Goal: Transaction & Acquisition: Book appointment/travel/reservation

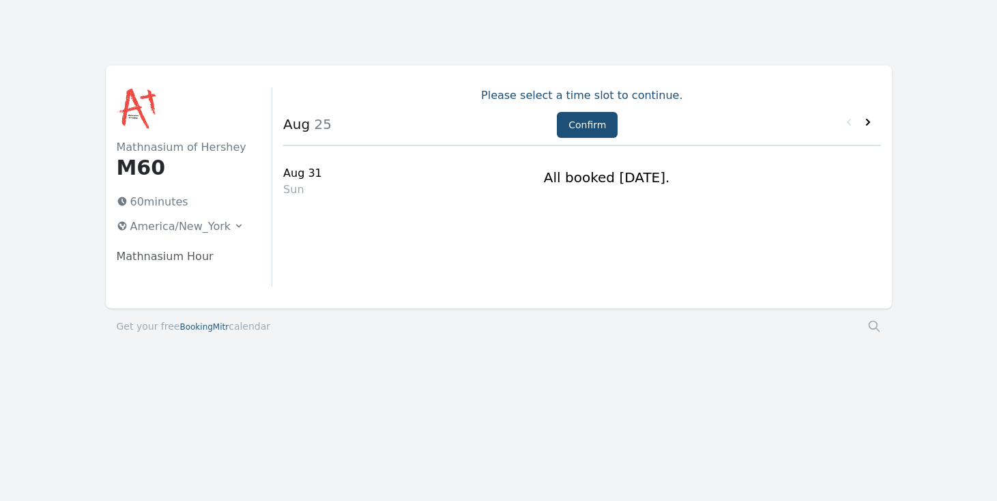
click at [869, 125] on icon at bounding box center [868, 122] width 14 height 14
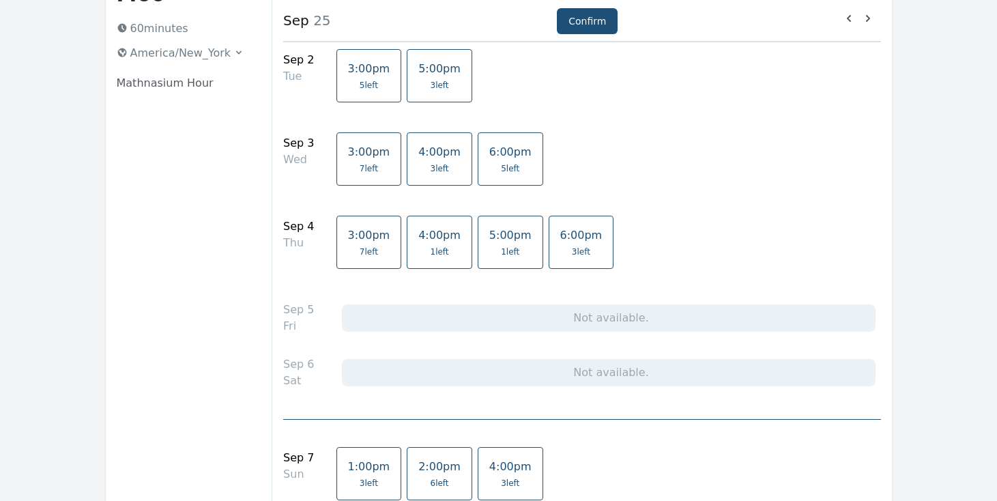
scroll to position [173, 0]
click at [492, 174] on link "6:00pm 5 left" at bounding box center [509, 158] width 65 height 53
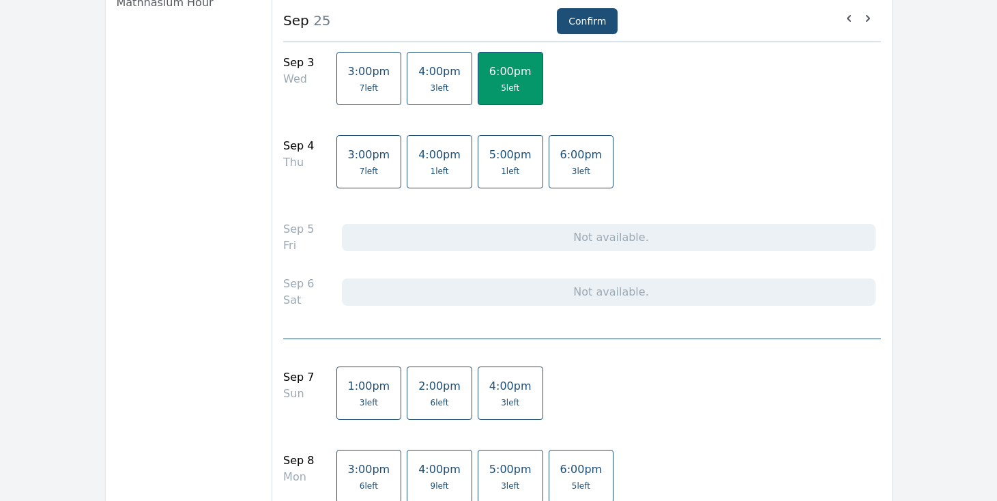
scroll to position [334, 0]
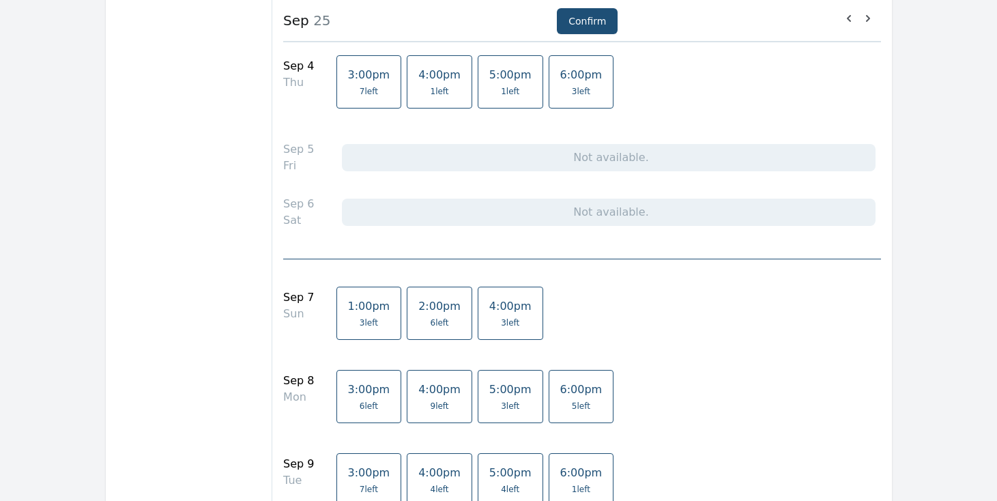
click at [336, 327] on link "1:00pm 3 left" at bounding box center [368, 312] width 65 height 53
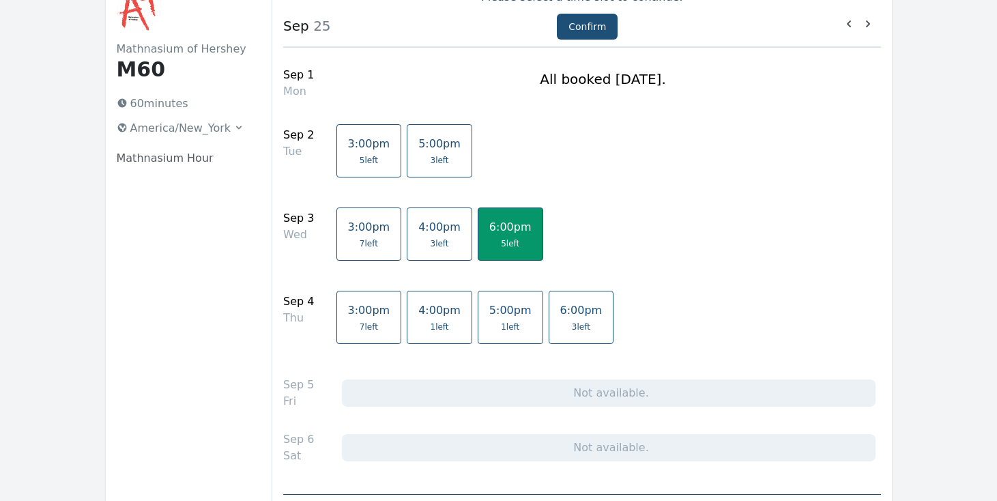
scroll to position [98, 0]
click at [489, 316] on span "5:00pm" at bounding box center [510, 310] width 42 height 13
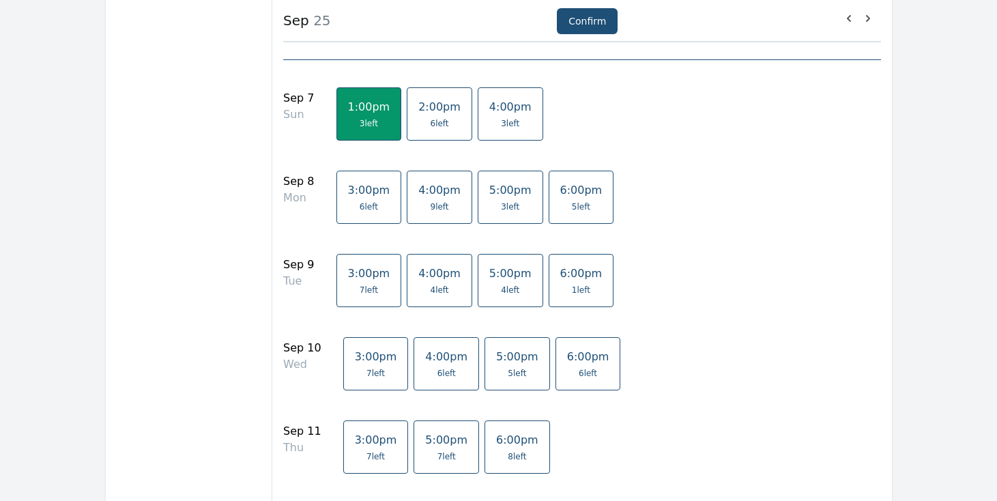
scroll to position [539, 0]
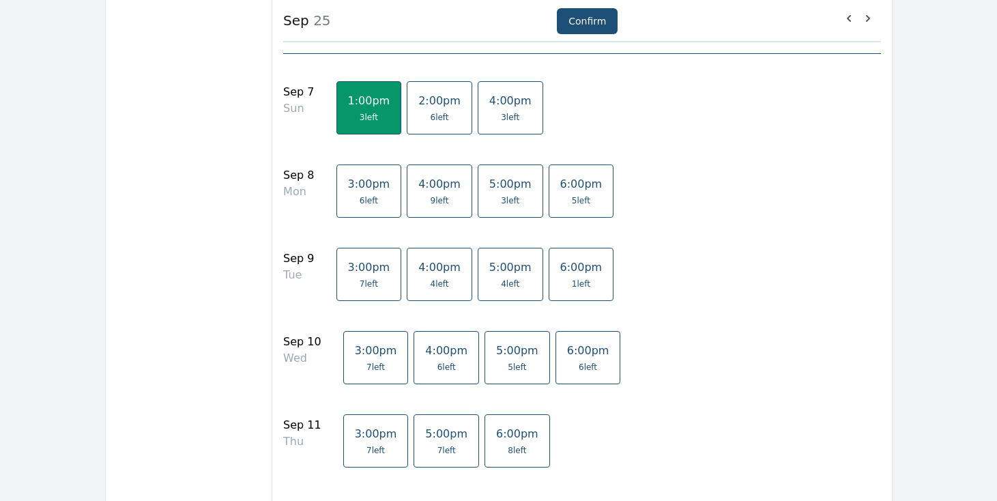
click at [507, 368] on span "5 left" at bounding box center [516, 367] width 18 height 11
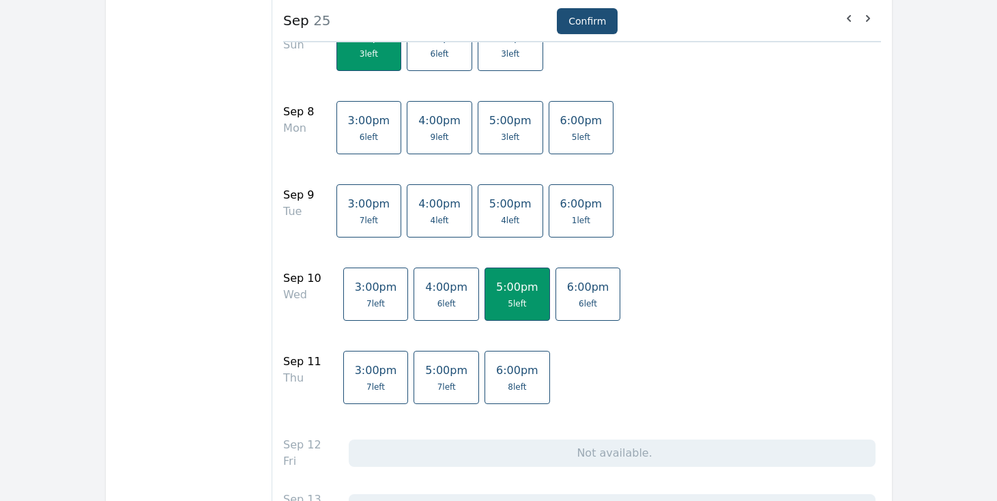
scroll to position [628, 0]
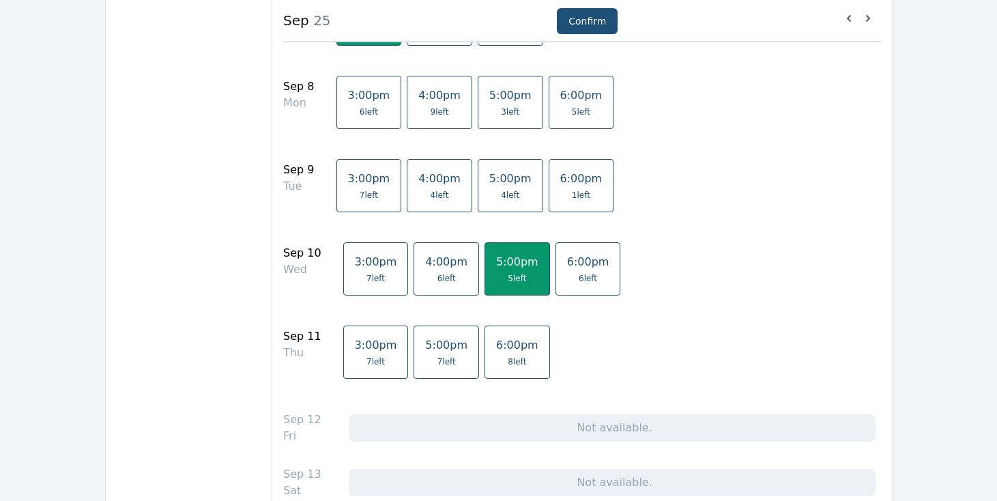
click at [437, 364] on span "7 left" at bounding box center [446, 361] width 18 height 11
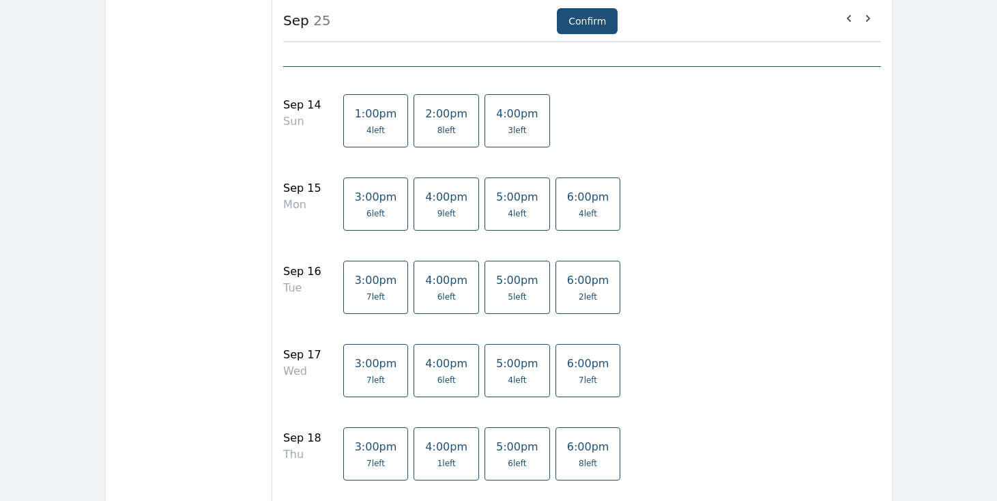
scroll to position [1091, 0]
click at [494, 370] on link "5:00pm 4 left" at bounding box center [516, 369] width 65 height 53
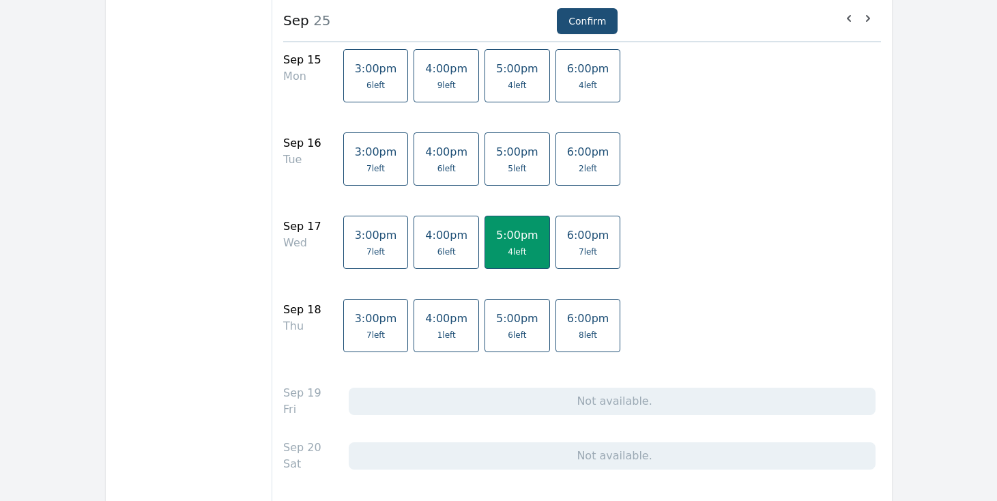
scroll to position [1222, 0]
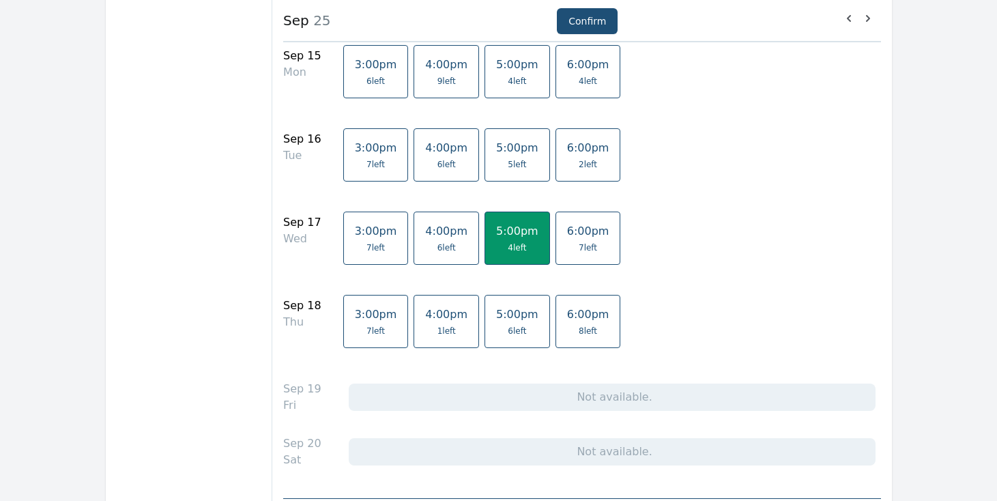
click at [484, 329] on link "5:00pm 6 left" at bounding box center [516, 321] width 65 height 53
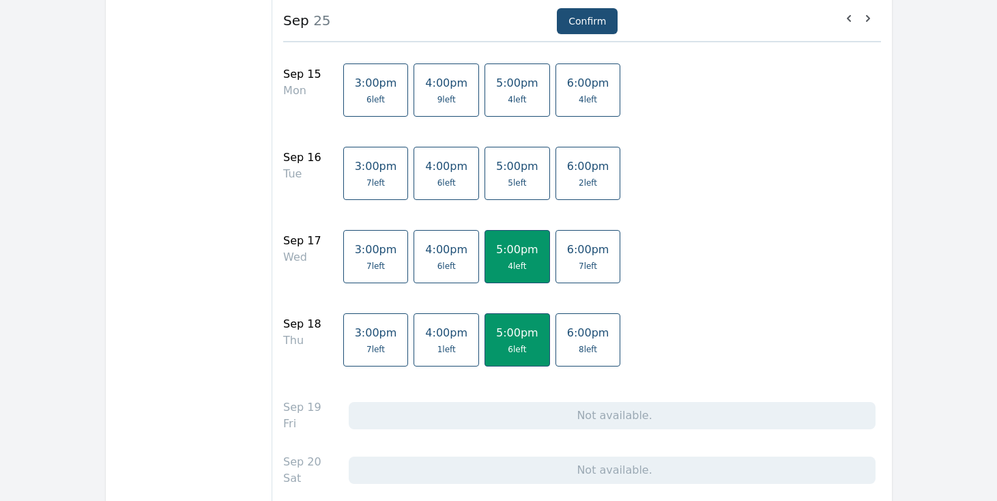
scroll to position [1175, 0]
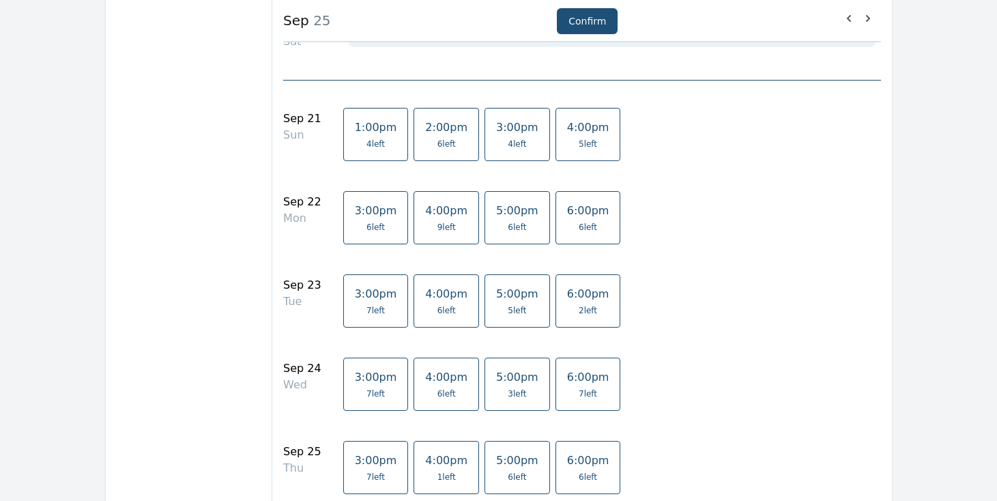
click at [501, 377] on span "5:00pm" at bounding box center [517, 376] width 42 height 13
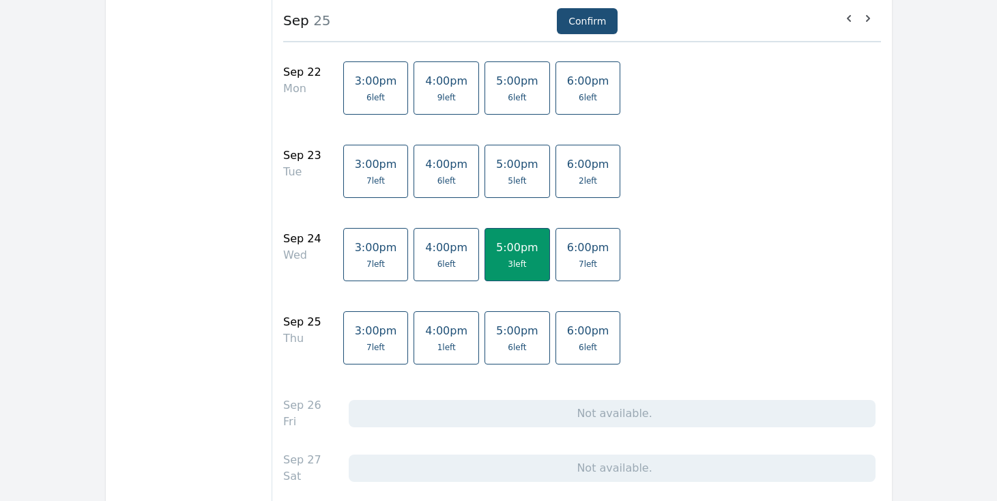
scroll to position [1806, 0]
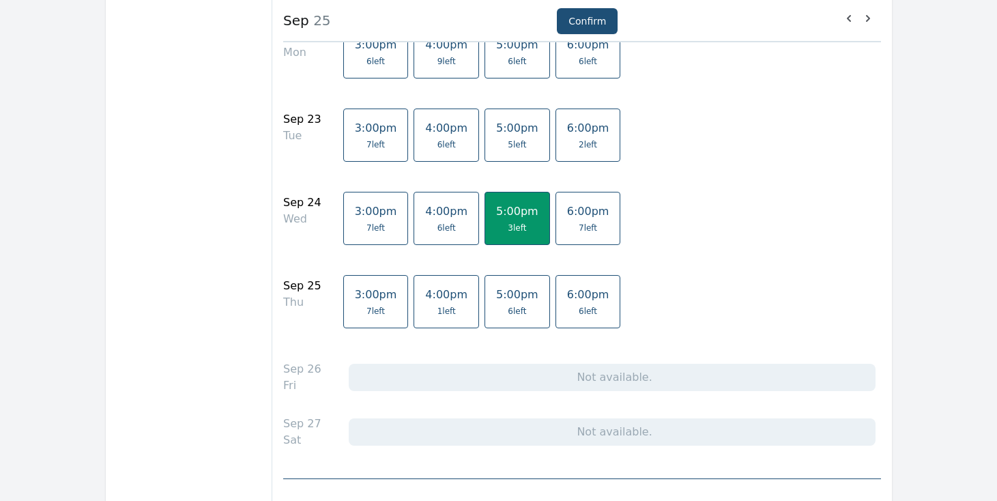
click at [507, 312] on span "6 left" at bounding box center [516, 311] width 18 height 11
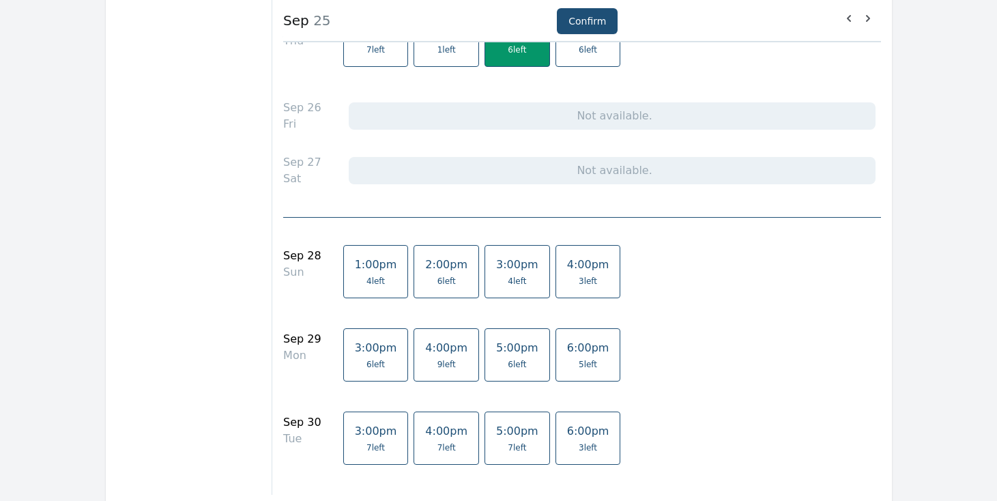
scroll to position [2055, 0]
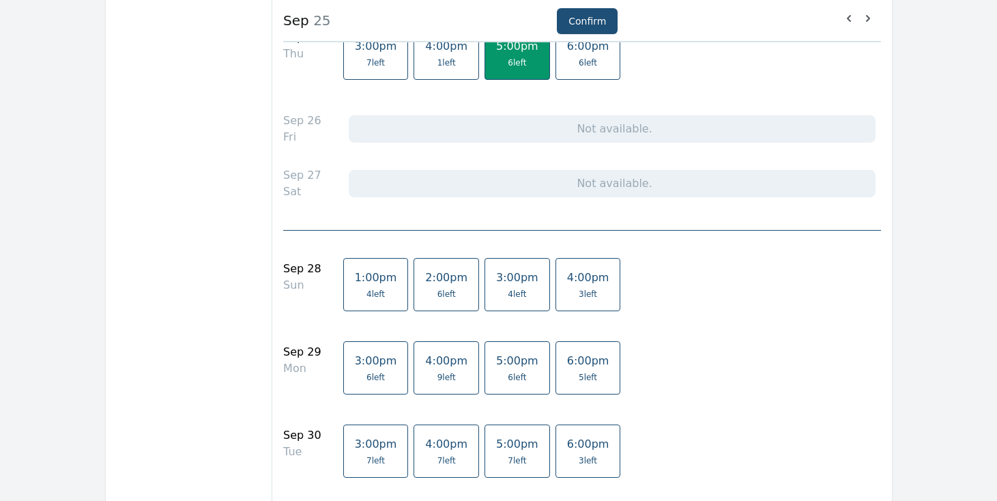
click at [507, 447] on span "5:00pm" at bounding box center [517, 443] width 42 height 13
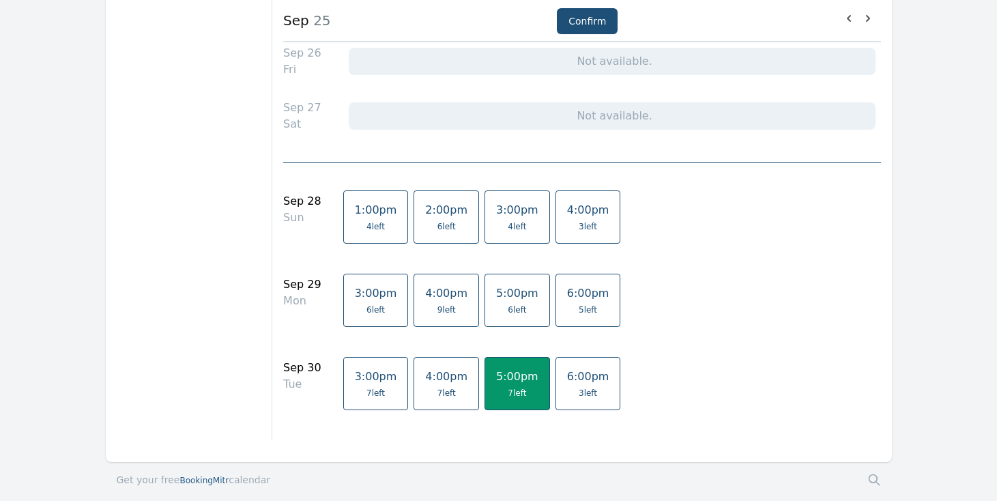
scroll to position [2120, 0]
click at [441, 394] on span "7 left" at bounding box center [446, 394] width 18 height 11
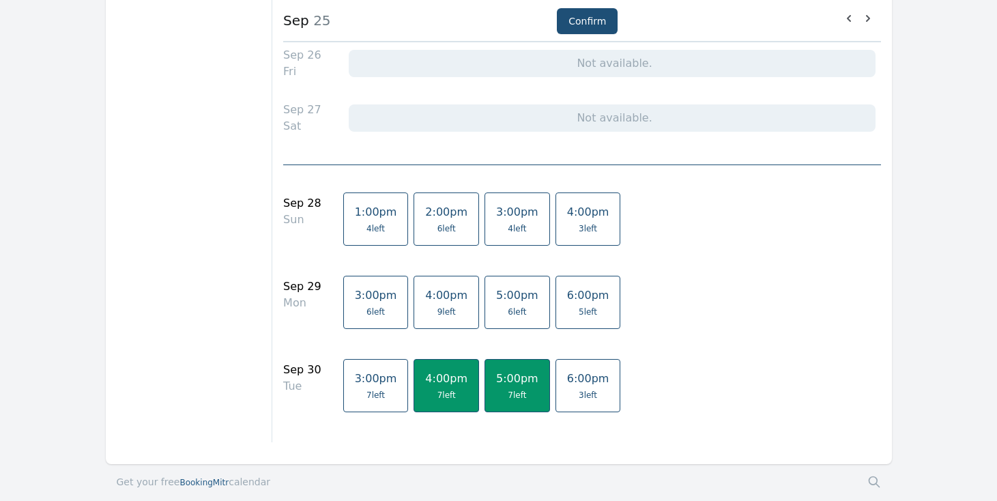
click at [443, 398] on span "7 left" at bounding box center [446, 394] width 42 height 11
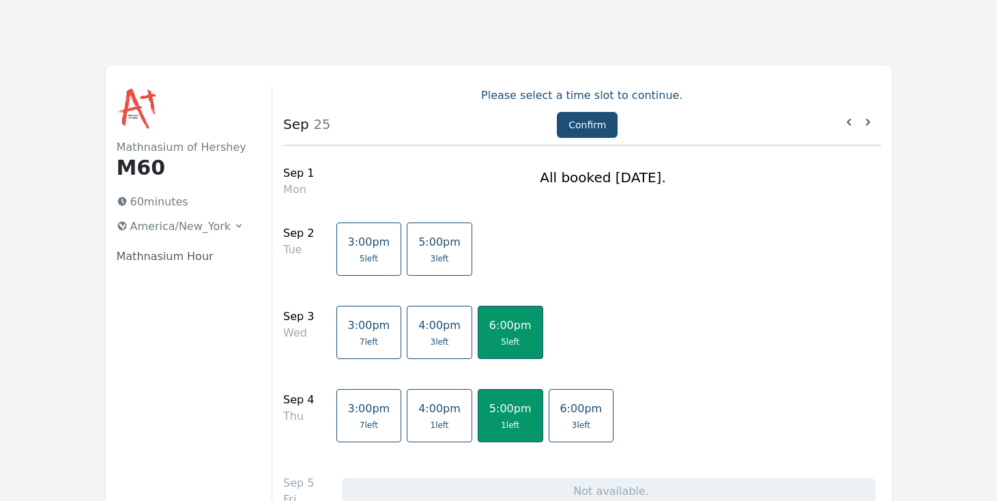
scroll to position [0, 0]
click at [585, 127] on button "Confirm" at bounding box center [587, 125] width 61 height 26
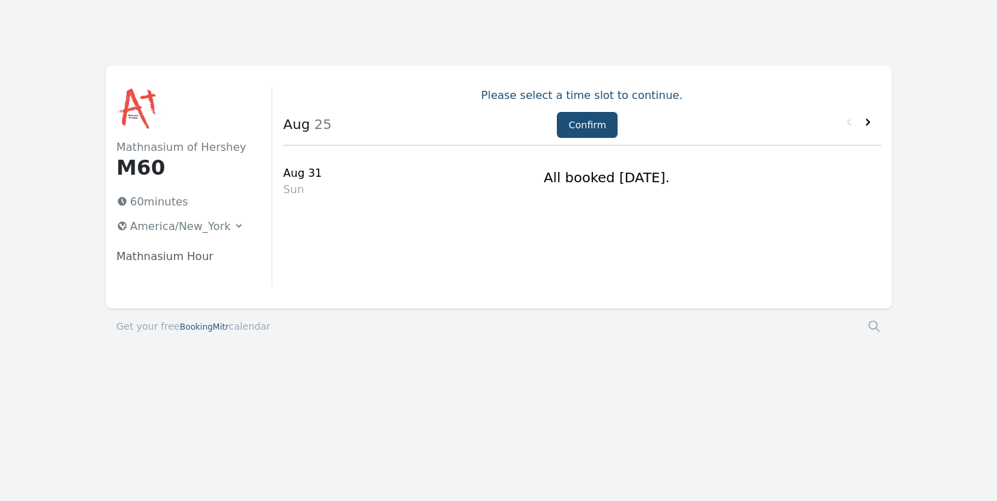
click at [873, 125] on icon at bounding box center [868, 122] width 14 height 14
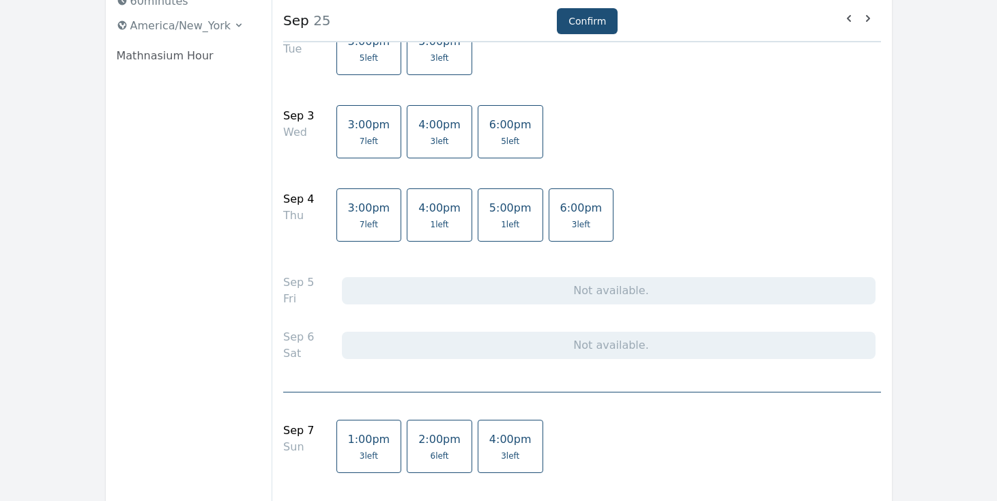
scroll to position [204, 0]
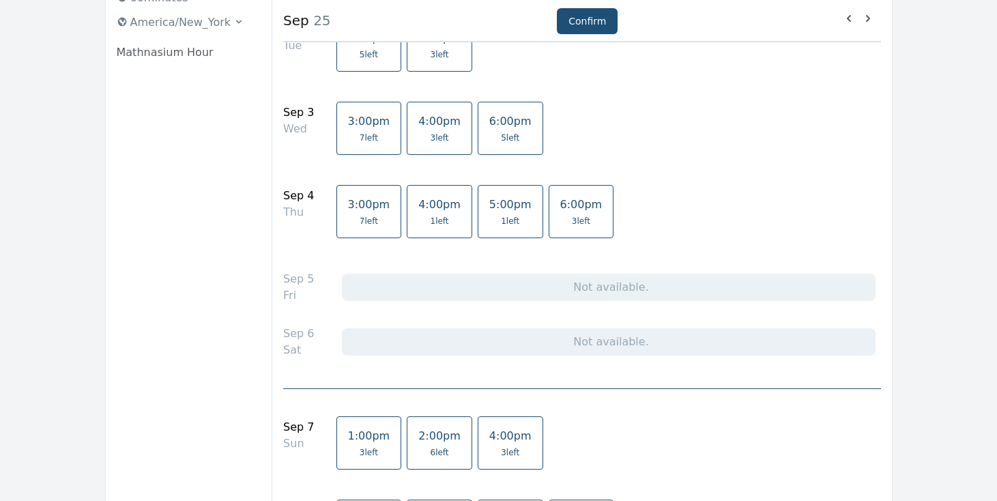
click at [496, 132] on link "6:00pm 5 left" at bounding box center [509, 128] width 65 height 53
click at [501, 216] on span "1 left" at bounding box center [510, 221] width 18 height 11
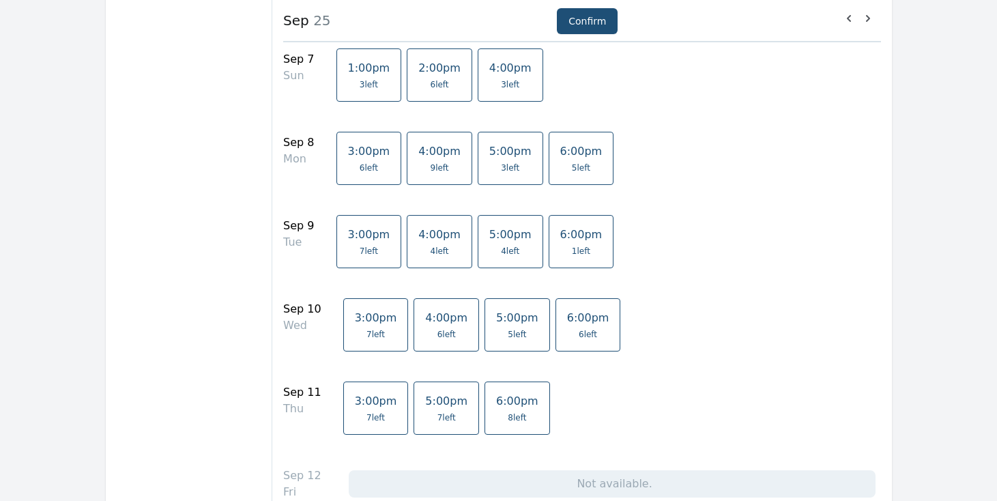
scroll to position [575, 0]
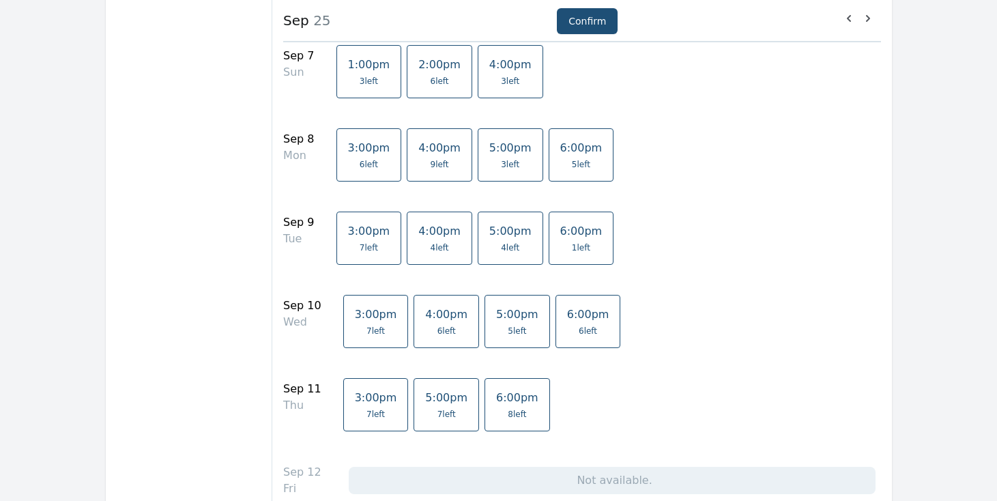
click at [505, 338] on link "5:00pm 5 left" at bounding box center [516, 321] width 65 height 53
click at [456, 400] on link "5:00pm 7 left" at bounding box center [445, 404] width 65 height 53
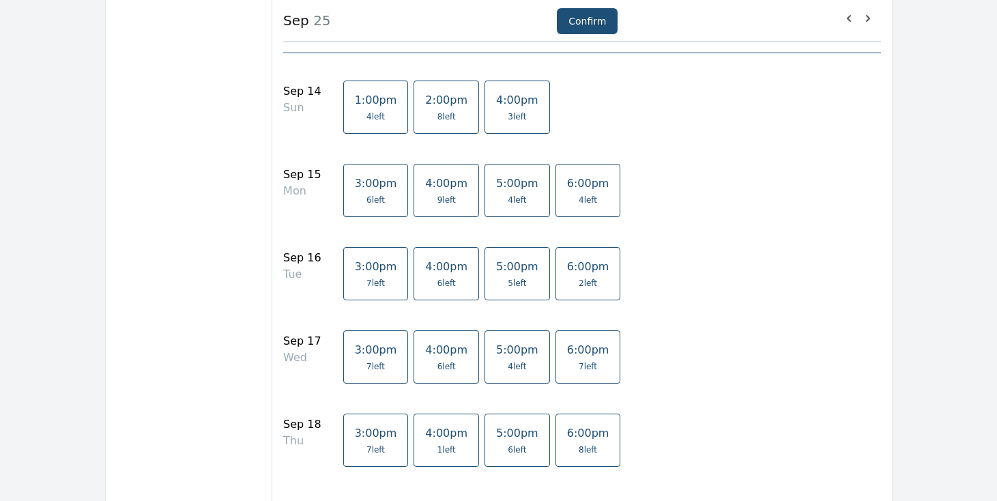
scroll to position [1110, 0]
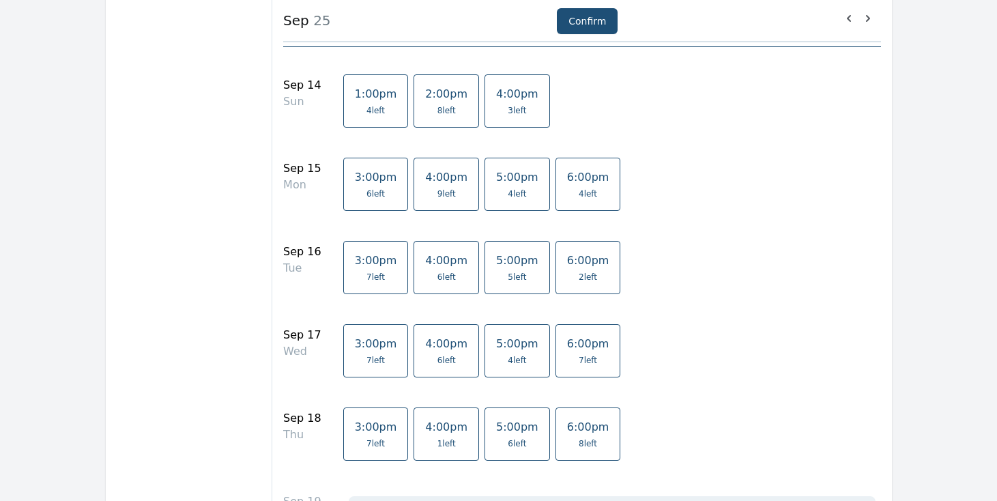
click at [484, 377] on link "5:00pm 4 left" at bounding box center [516, 350] width 65 height 53
click at [496, 432] on span "5:00pm" at bounding box center [517, 426] width 42 height 13
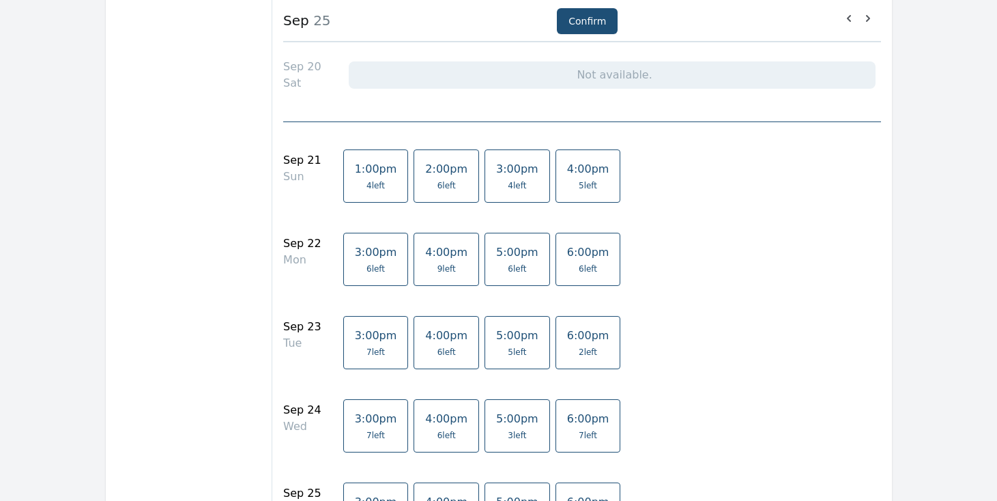
scroll to position [1610, 0]
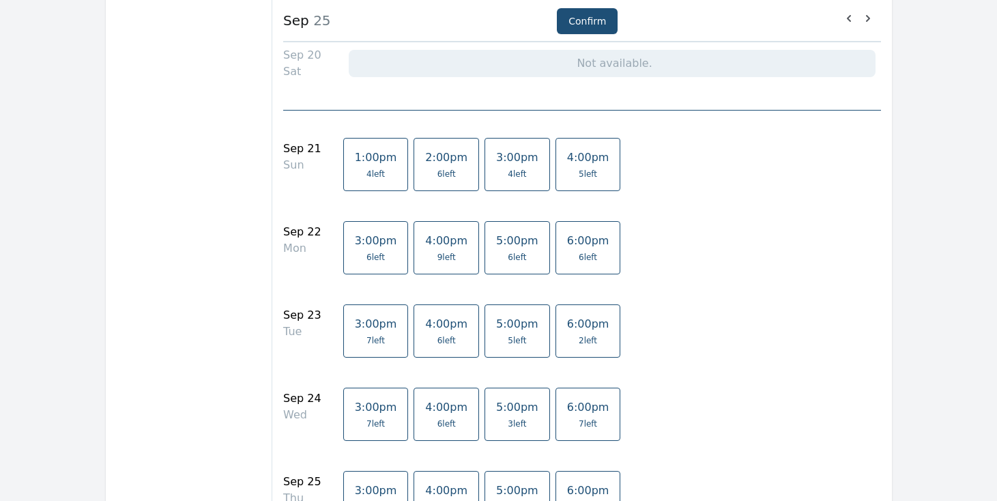
click at [486, 415] on link "5:00pm 3 left" at bounding box center [516, 413] width 65 height 53
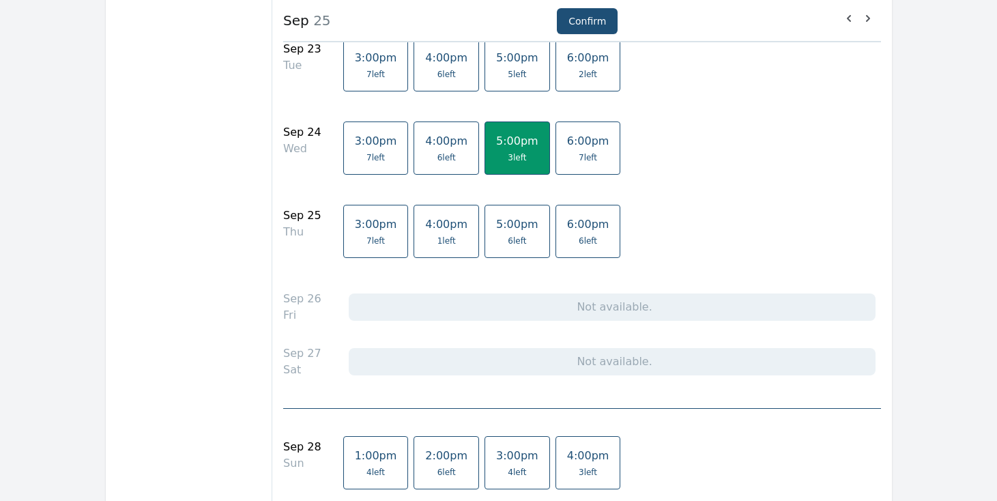
scroll to position [1898, 0]
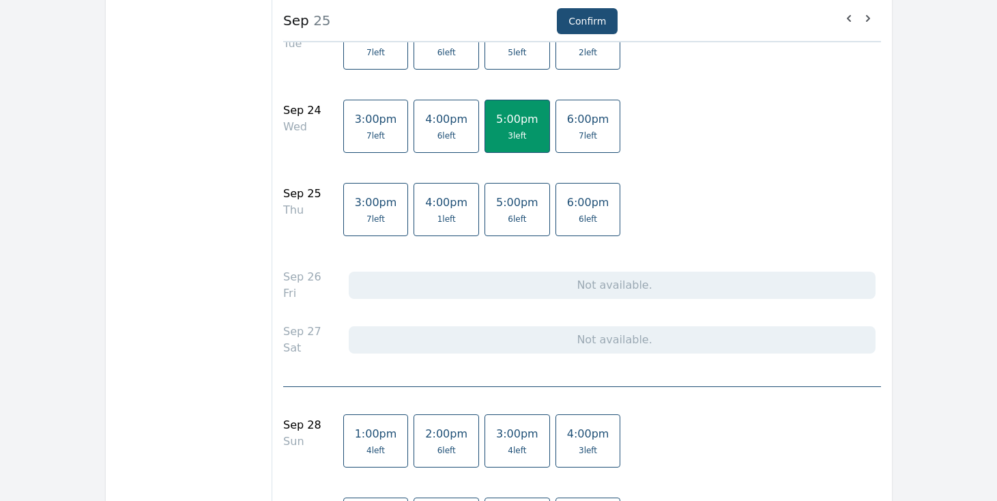
click at [495, 225] on link "5:00pm 6 left" at bounding box center [516, 209] width 65 height 53
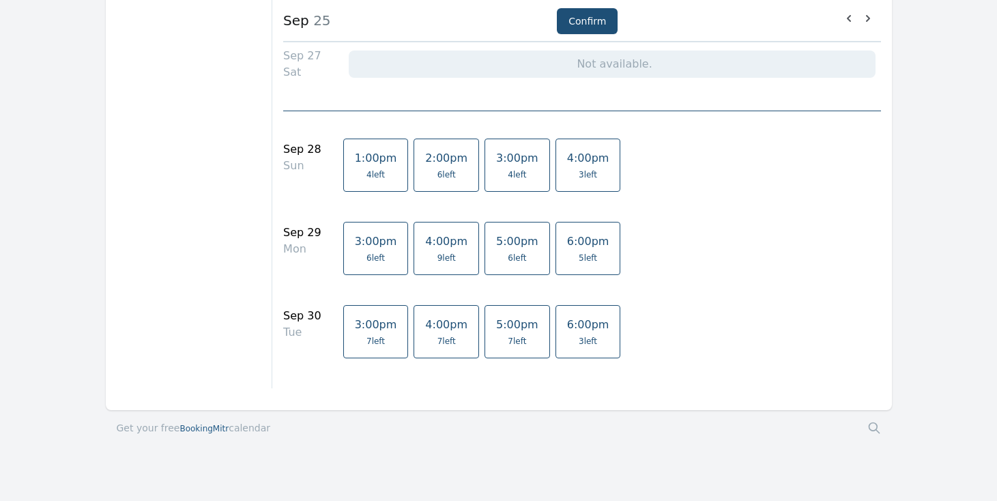
scroll to position [2177, 0]
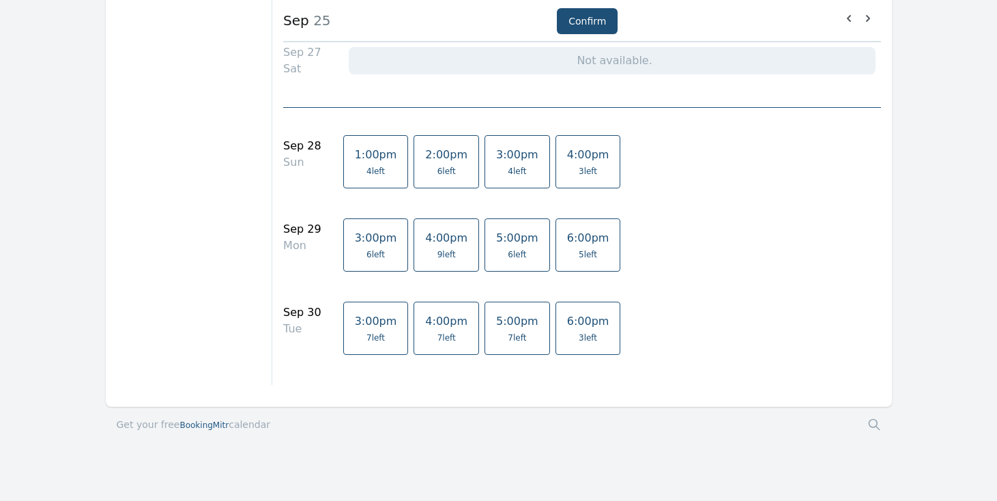
click at [497, 349] on link "5:00pm 7 left" at bounding box center [516, 327] width 65 height 53
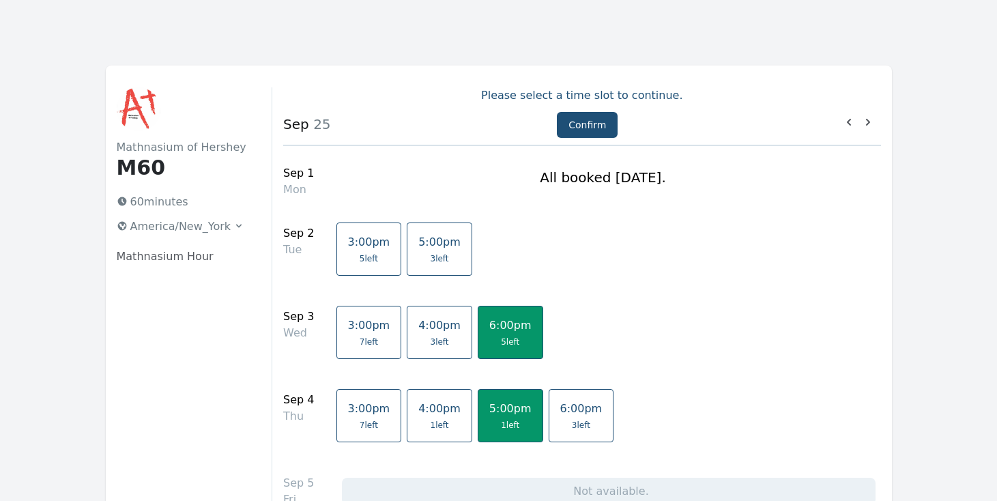
scroll to position [0, 0]
click at [581, 132] on button "Confirm" at bounding box center [587, 125] width 61 height 26
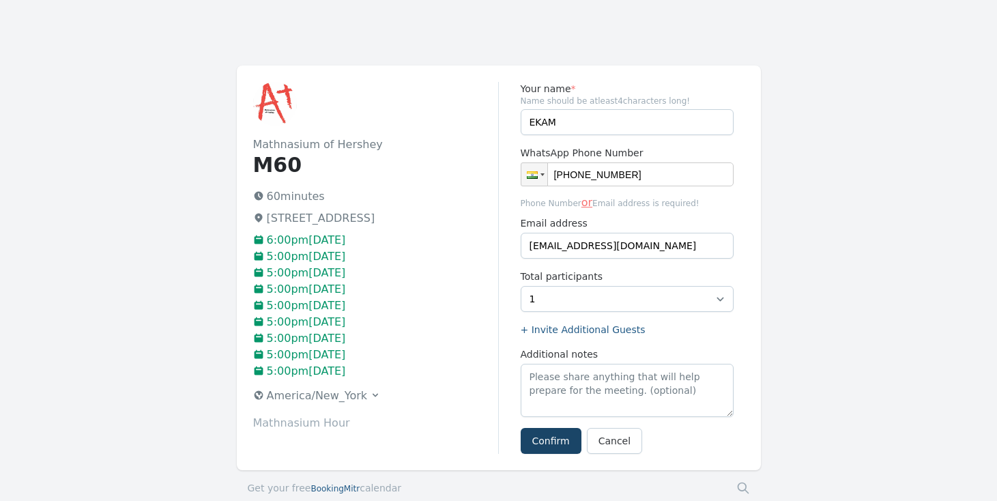
click at [566, 450] on button "Confirm" at bounding box center [550, 441] width 61 height 26
